Goal: Task Accomplishment & Management: Complete application form

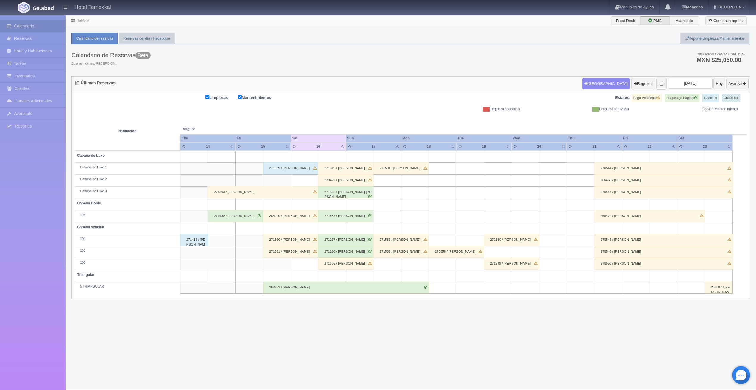
click at [393, 181] on td at bounding box center [387, 180] width 28 height 12
click at [393, 198] on button "Nueva Reserva" at bounding box center [388, 197] width 51 height 10
type input "[DATE]"
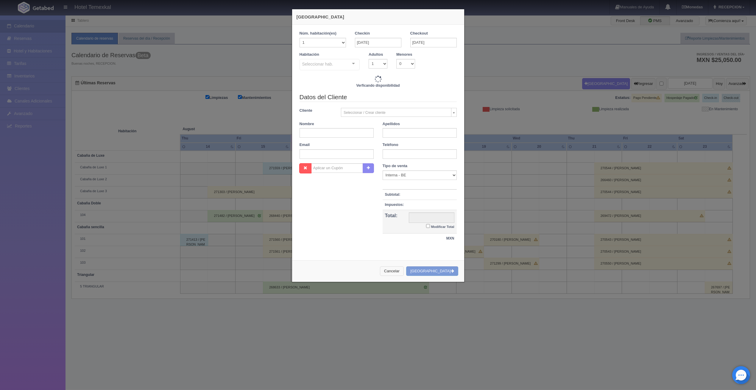
checkbox input "false"
type input "4800.00"
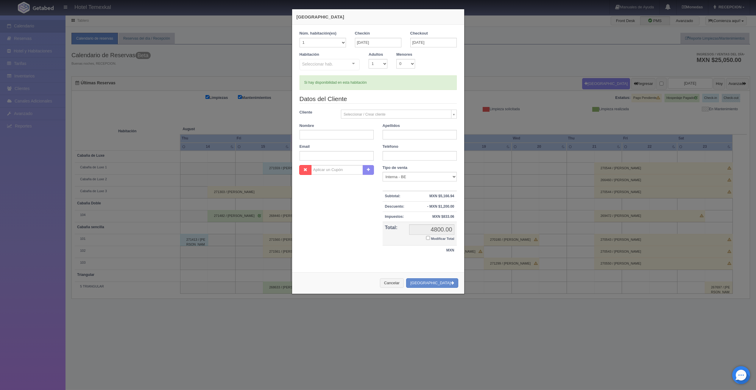
checkbox input "false"
click at [348, 65] on div "Seleccionar hab. Cabaña sencilla Cabaña sencilla - Sin asignar 103 Triangular T…" at bounding box center [329, 65] width 60 height 12
click at [538, 140] on div "Nueva Reserva Núm. habitación(es) 1 2 3 4 5 6 7 8 9 10 11 12 13 14 15 16 17 18 …" at bounding box center [378, 195] width 756 height 390
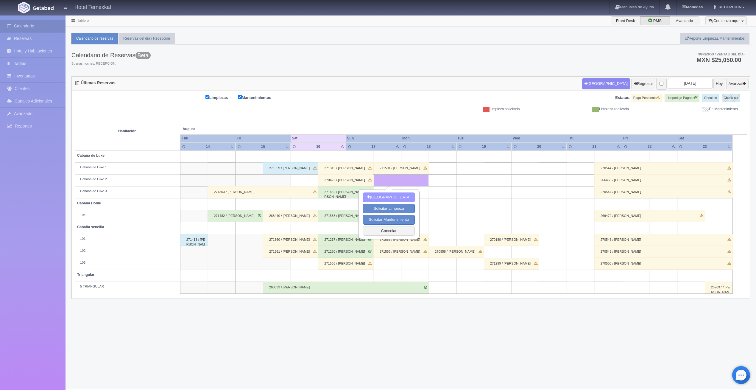
click at [391, 195] on button "Nueva Reserva" at bounding box center [388, 197] width 51 height 10
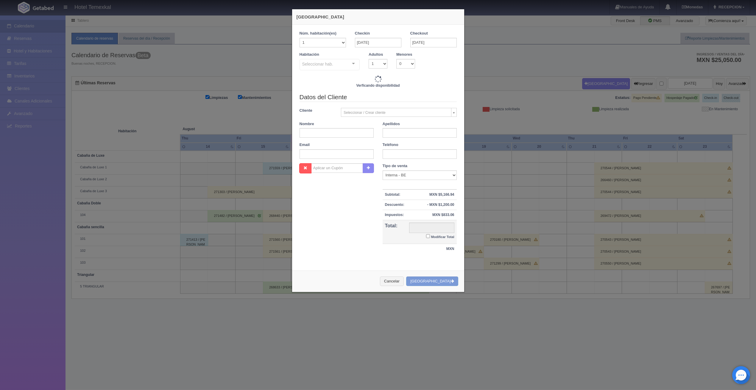
checkbox input "false"
type input "4800.00"
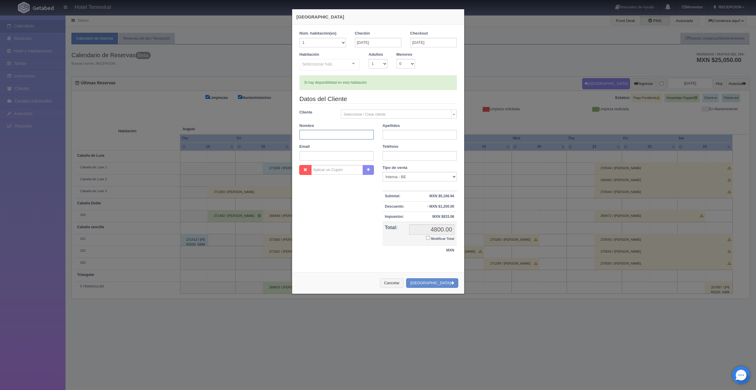
click at [346, 135] on input "text" at bounding box center [336, 135] width 74 height 10
checkbox input "false"
type input "[PERSON_NAME]"
click at [398, 134] on input "text" at bounding box center [419, 135] width 74 height 10
type input "F"
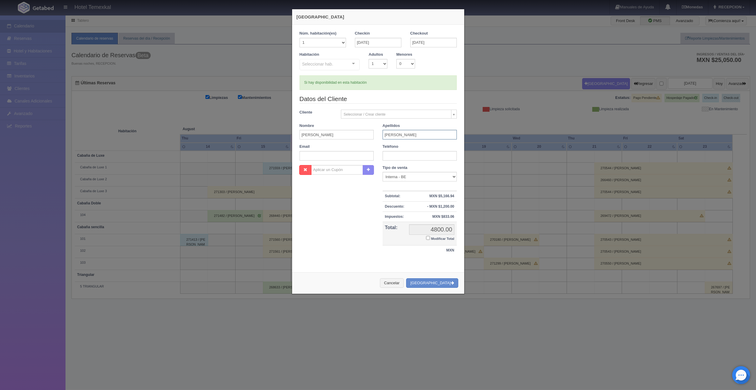
type input "[PERSON_NAME]"
click at [351, 240] on div "Nombre Cupón : Descuentos : Tipo de venta Correo Electronico Interna - BE Llama…" at bounding box center [378, 213] width 166 height 97
click at [343, 64] on div "Seleccionar hab." at bounding box center [329, 64] width 60 height 11
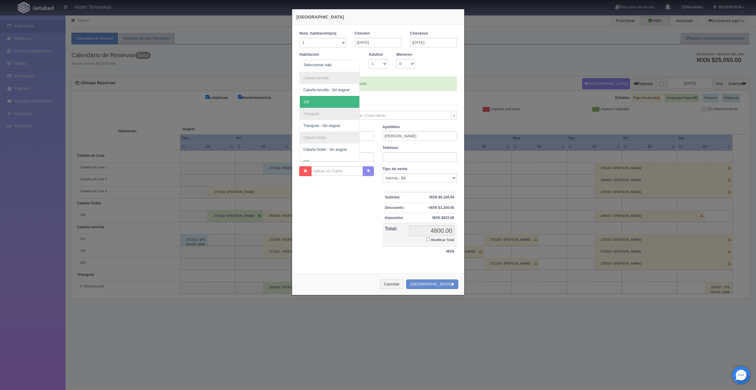
click at [328, 104] on span "103" at bounding box center [330, 102] width 60 height 12
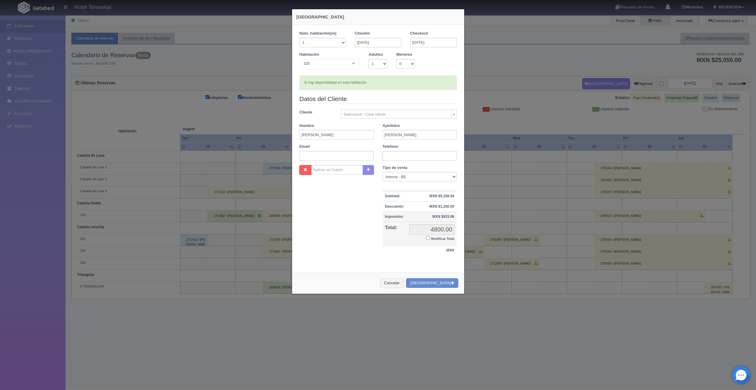
checkbox input "false"
click at [242, 262] on div "Nueva Reserva Núm. habitación(es) 1 2 3 4 5 6 7 8 9 10 11 12 13 14 15 16 17 18 …" at bounding box center [378, 195] width 756 height 390
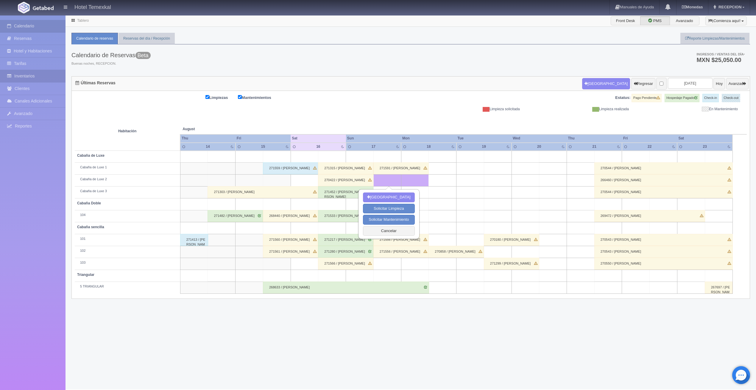
click at [26, 74] on link "Inventarios" at bounding box center [32, 76] width 65 height 12
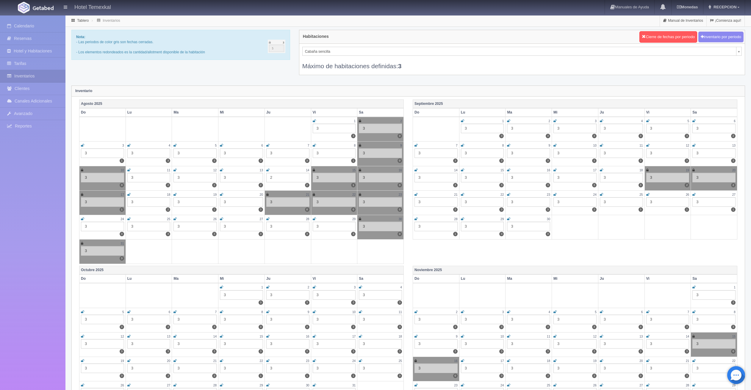
click at [84, 193] on div "17" at bounding box center [102, 194] width 43 height 5
click at [82, 194] on icon at bounding box center [82, 195] width 2 height 4
click at [29, 27] on link "Calendario" at bounding box center [32, 26] width 65 height 12
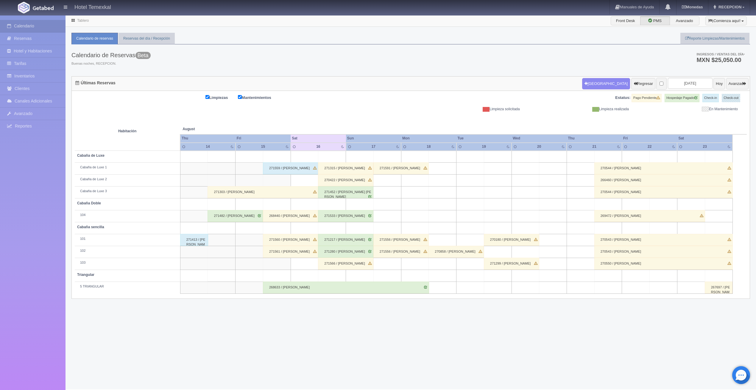
click at [393, 180] on td at bounding box center [387, 180] width 28 height 12
click at [392, 195] on button "Nueva Reserva" at bounding box center [388, 197] width 51 height 10
type input "[DATE]"
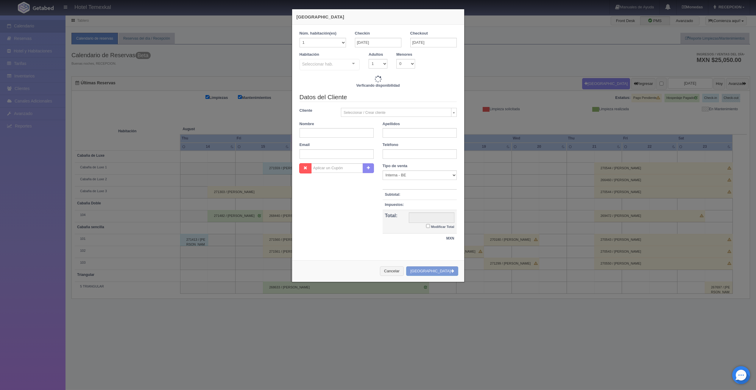
checkbox input "false"
type input "4800.00"
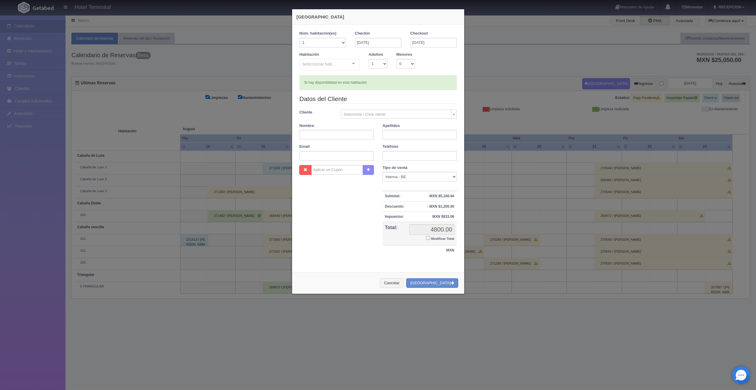
checkbox input "false"
click at [349, 71] on div "Habitación Seleccionar hab. Cabaña sencilla Cabaña sencilla - Sin asignar 103 T…" at bounding box center [378, 64] width 166 height 24
click at [349, 67] on div "Cabaña sencilla Cabaña sencilla - Sin asignar 103 Triangular Triangular - Sin a…" at bounding box center [329, 65] width 60 height 13
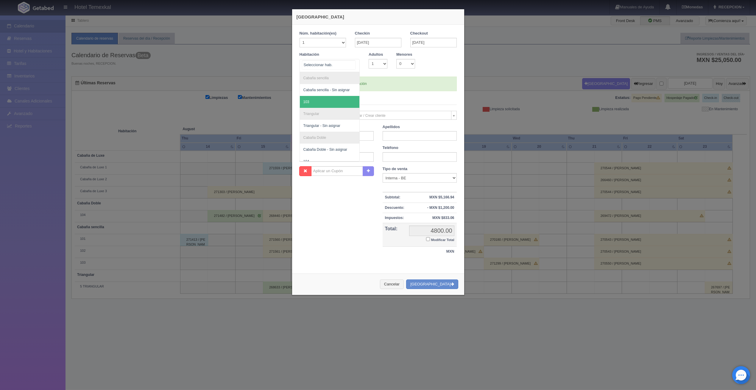
click at [314, 102] on span "103" at bounding box center [330, 102] width 60 height 12
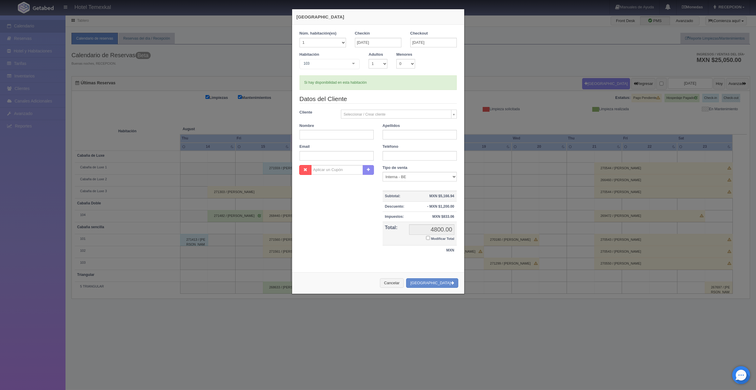
checkbox input "false"
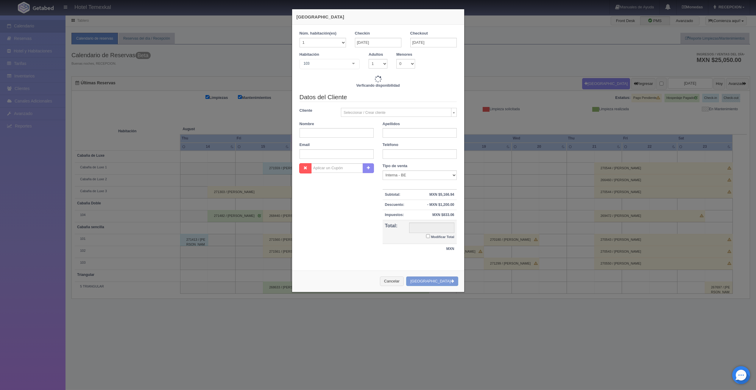
type input "3000.00"
checkbox input "false"
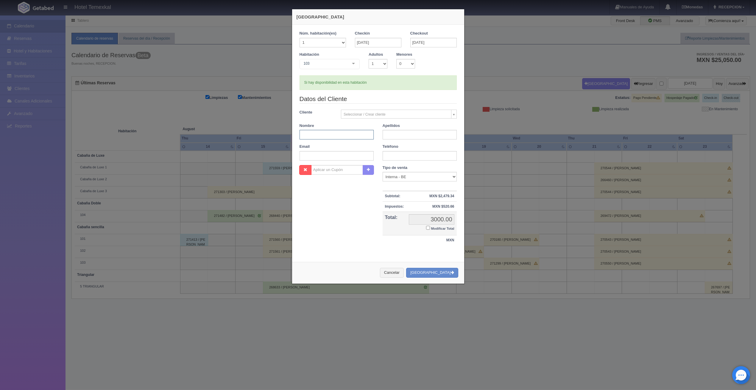
click at [362, 135] on input "text" at bounding box center [336, 135] width 74 height 10
type input "[PERSON_NAME]"
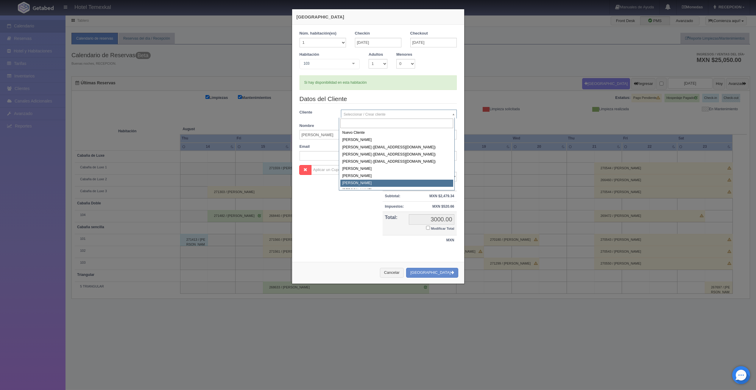
click at [400, 219] on body "Hotel Temexkal Manuales de Ayuda Actualizaciones recientes Monedas Tipo de camb…" at bounding box center [378, 202] width 756 height 374
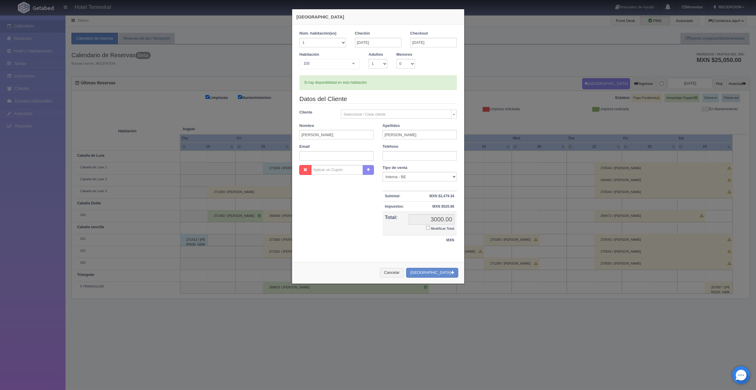
click at [426, 227] on input "Modificar Total" at bounding box center [428, 228] width 4 height 4
checkbox input "true"
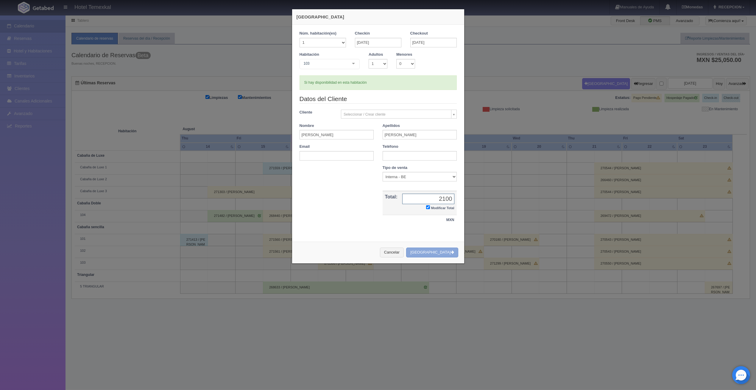
type input "2100"
click at [436, 252] on button "[GEOGRAPHIC_DATA]" at bounding box center [432, 252] width 52 height 10
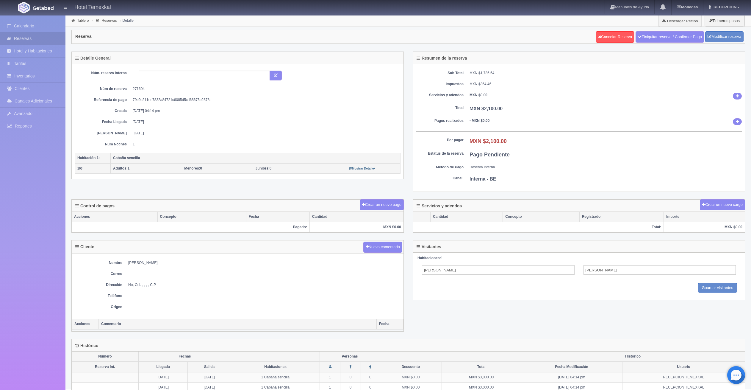
click at [388, 215] on th "Cantidad" at bounding box center [356, 217] width 94 height 10
click at [391, 205] on button "Crear un nuevo pago" at bounding box center [382, 204] width 44 height 11
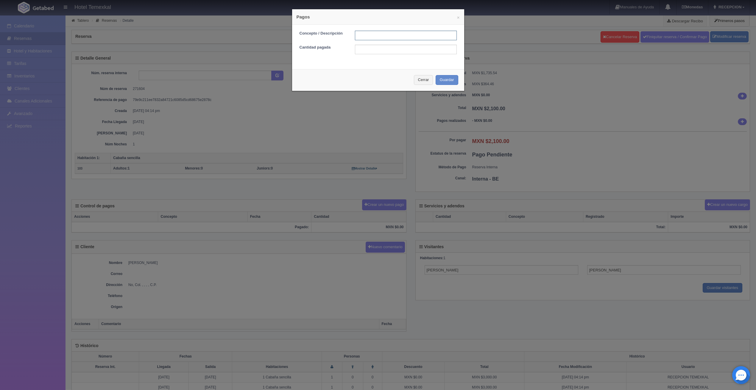
click at [386, 36] on input "text" at bounding box center [406, 36] width 102 height 10
type input "PRIMER PAGO"
click at [383, 48] on input "text" at bounding box center [406, 50] width 102 height 10
type input "900"
click at [344, 71] on div "Cerrar Guardar" at bounding box center [378, 80] width 172 height 22
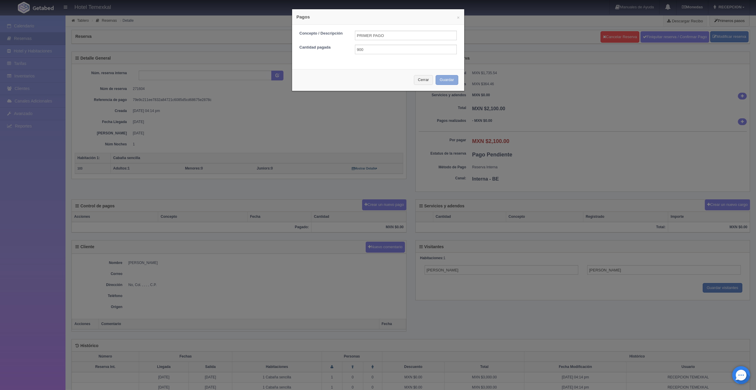
click at [441, 81] on button "Guardar" at bounding box center [446, 80] width 23 height 10
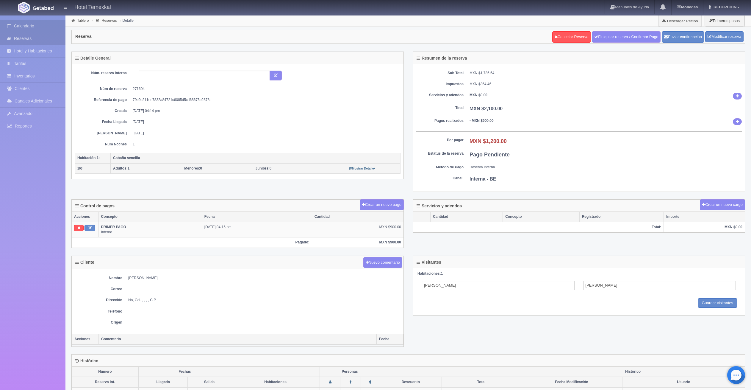
click at [18, 22] on link "Calendario" at bounding box center [32, 26] width 65 height 12
